Goal: Information Seeking & Learning: Learn about a topic

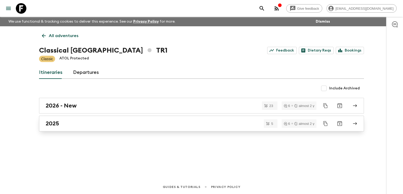
click at [51, 122] on h2 "2025" at bounding box center [52, 123] width 13 height 7
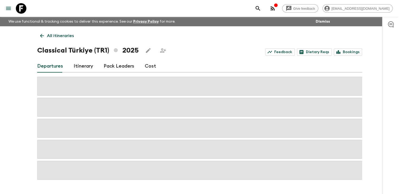
click at [149, 67] on link "Cost" at bounding box center [150, 66] width 11 height 13
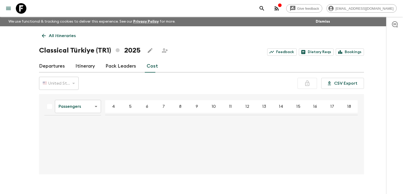
click at [94, 108] on body "Give feedback [EMAIL_ADDRESS][DOMAIN_NAME] We use functional & tracking cookies…" at bounding box center [201, 102] width 403 height 204
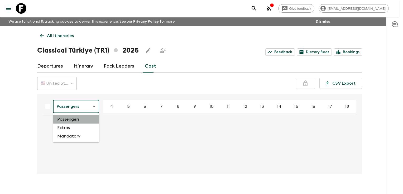
click at [77, 116] on li "Passengers" at bounding box center [76, 119] width 46 height 8
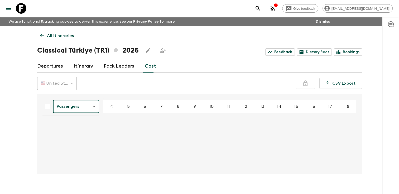
click at [89, 86] on div "🇺🇸 United States Dollar (USD) USD ​ CSV Export" at bounding box center [199, 83] width 325 height 13
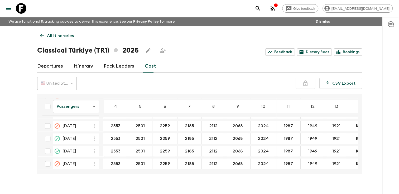
scroll to position [342, 0]
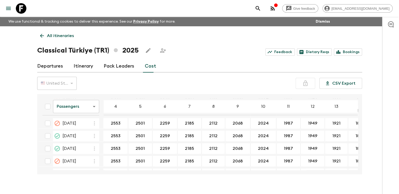
click at [95, 106] on body "Give feedback [EMAIL_ADDRESS][DOMAIN_NAME] We use functional & tracking cookies…" at bounding box center [199, 102] width 399 height 204
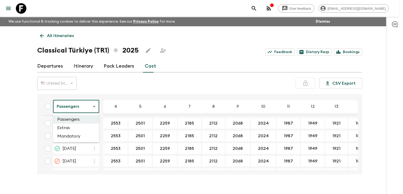
click at [78, 130] on li "Extras" at bounding box center [76, 128] width 46 height 8
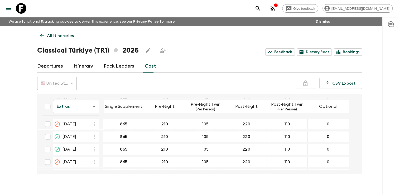
scroll to position [342, 0]
